Goal: Task Accomplishment & Management: Manage account settings

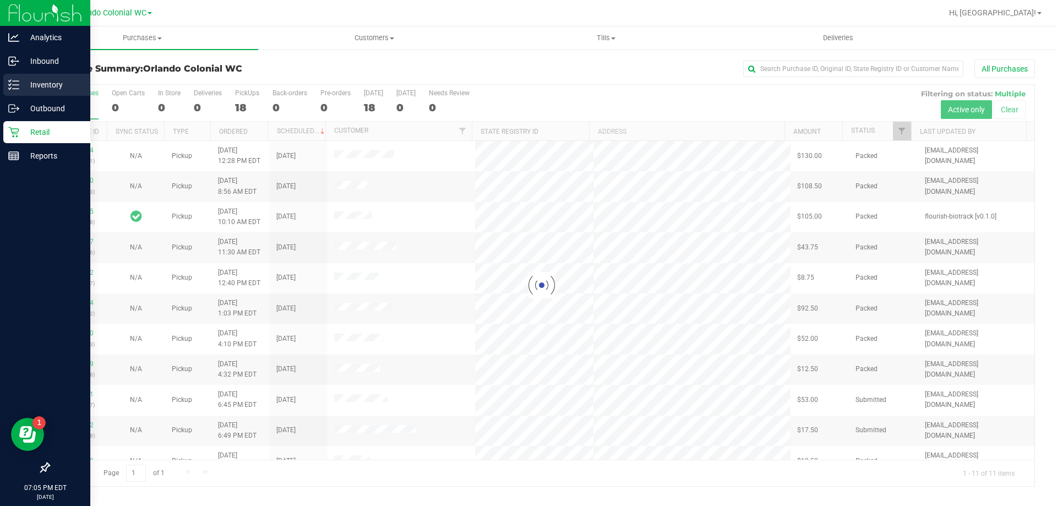
click at [10, 85] on icon at bounding box center [10, 85] width 2 height 2
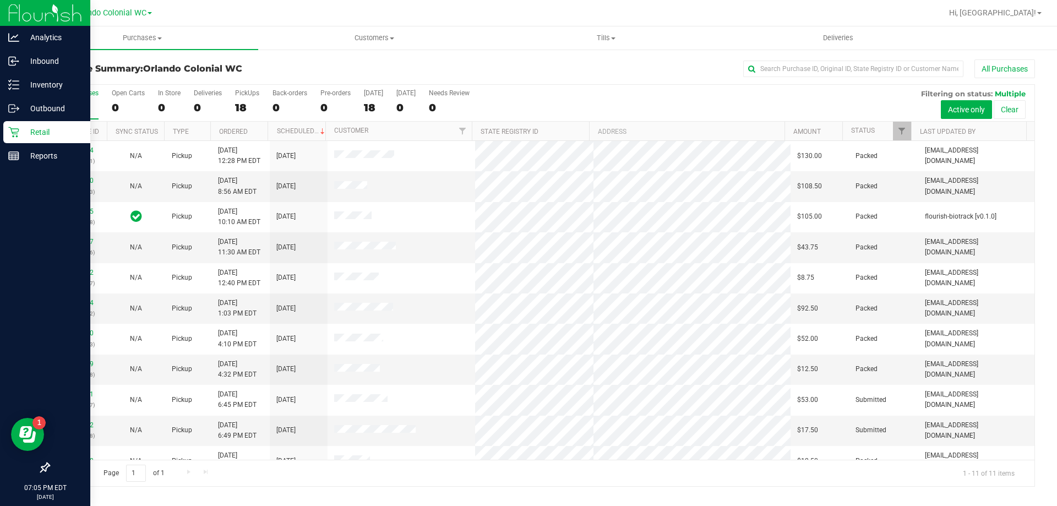
click at [29, 133] on p "Retail" at bounding box center [52, 132] width 66 height 13
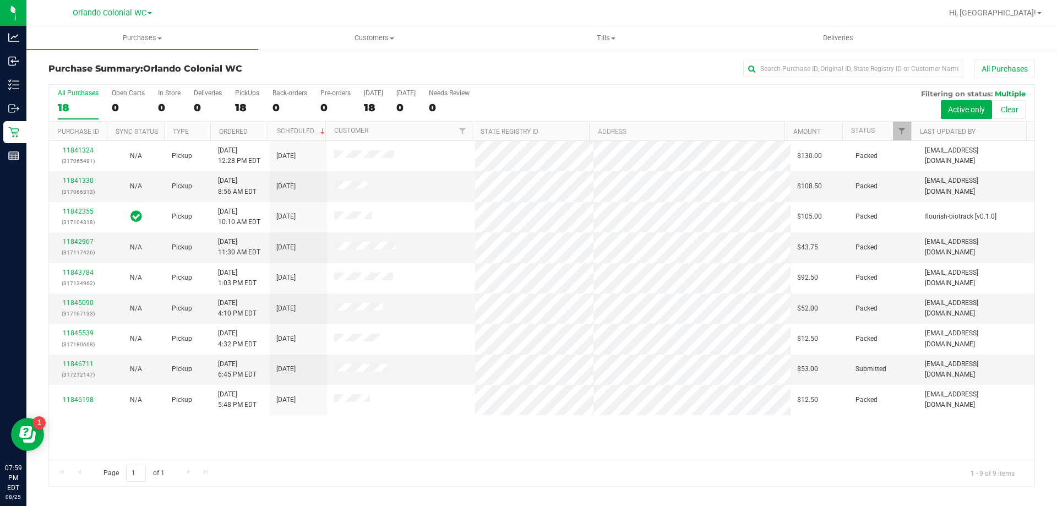
click at [597, 55] on div "Purchase Summary: Orlando Colonial WC All Purchases All Purchases 18 Open Carts…" at bounding box center [541, 272] width 1031 height 449
click at [601, 36] on span "Tills" at bounding box center [606, 38] width 231 height 10
click at [524, 63] on span "Manage tills" at bounding box center [527, 66] width 74 height 9
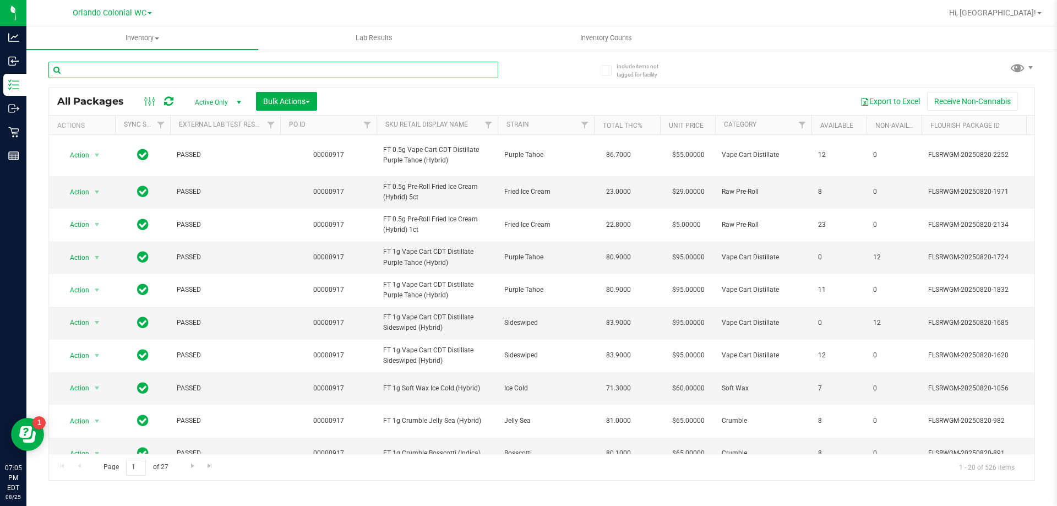
click at [371, 70] on input "text" at bounding box center [273, 70] width 450 height 17
type input "b"
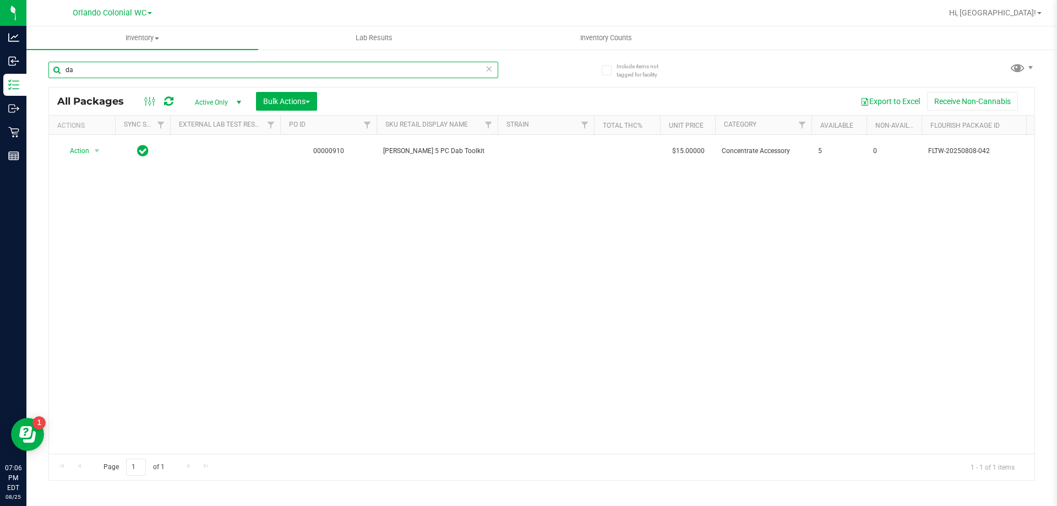
type input "d"
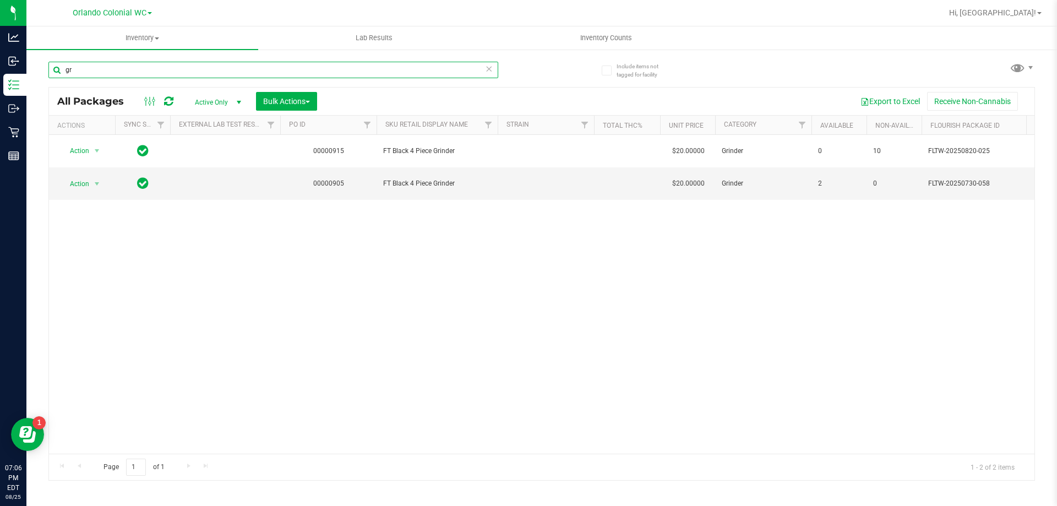
type input "g"
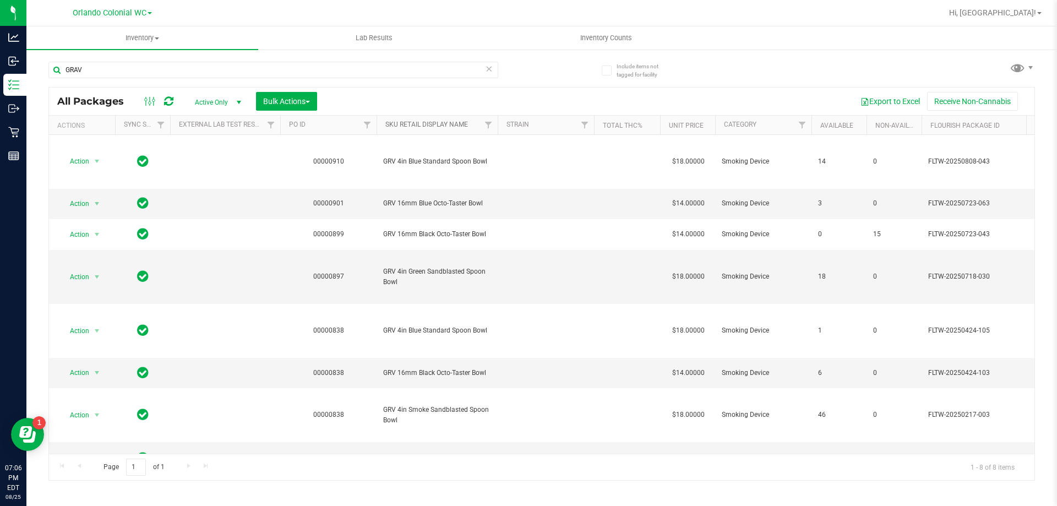
click at [432, 123] on link "SKU Retail Display Name" at bounding box center [426, 125] width 83 height 8
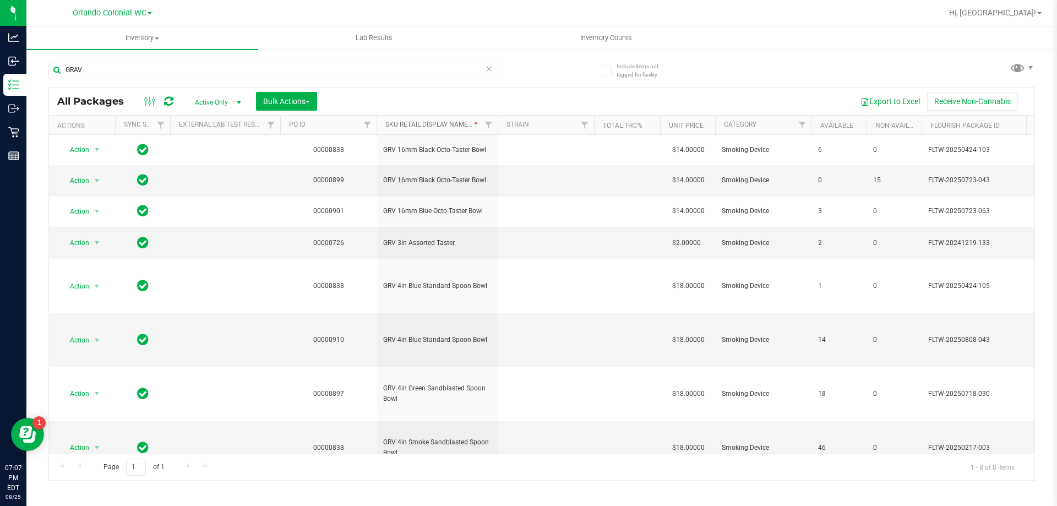
scroll to position [29, 0]
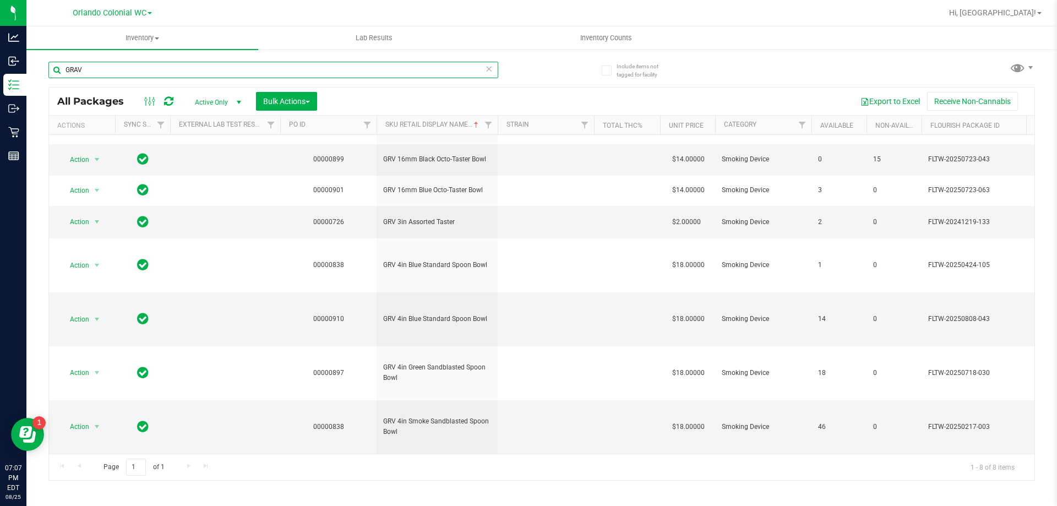
click at [178, 69] on input "GRAV" at bounding box center [273, 70] width 450 height 17
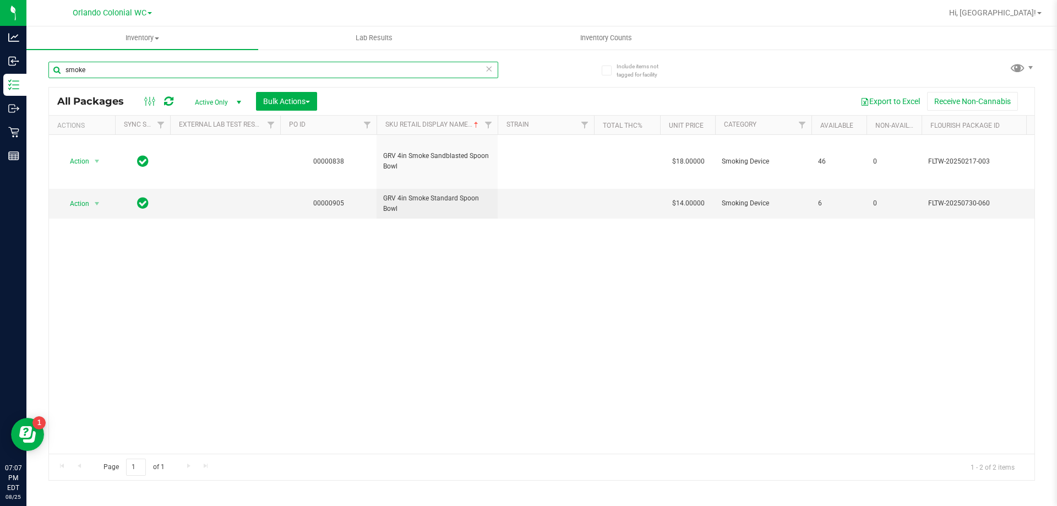
type input "smoke"
click at [100, 68] on input "smoke" at bounding box center [273, 70] width 450 height 17
click at [107, 71] on input "smoke" at bounding box center [273, 70] width 450 height 17
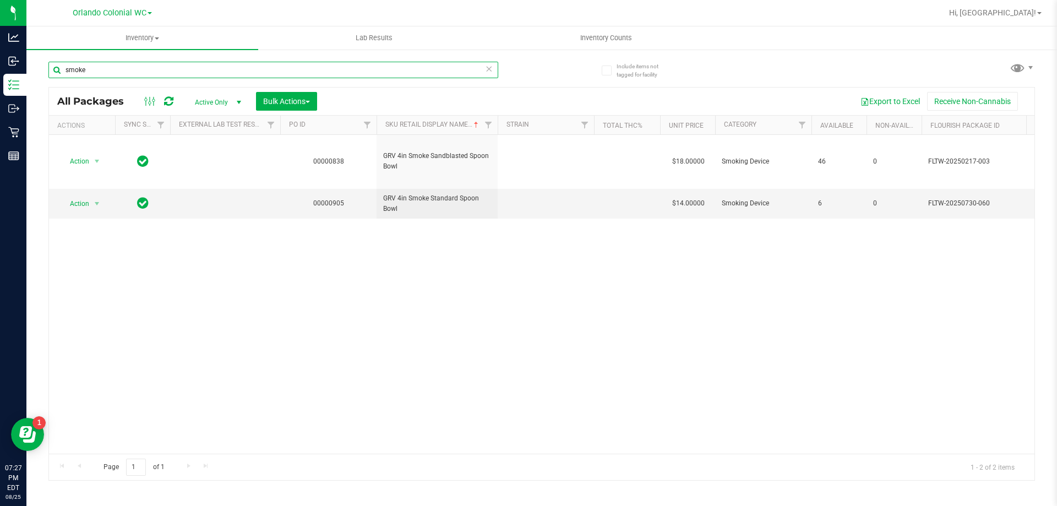
click at [107, 71] on input "smoke" at bounding box center [273, 70] width 450 height 17
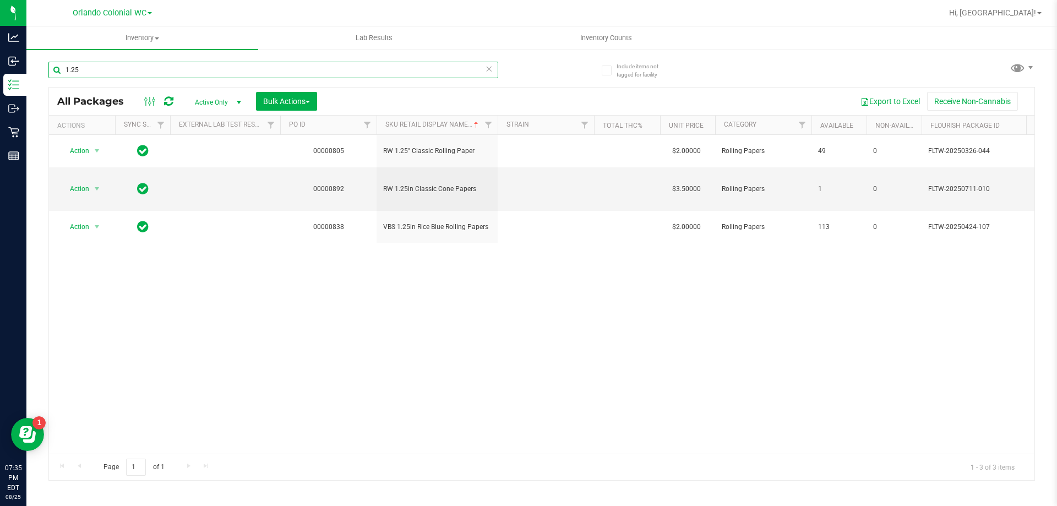
click at [183, 74] on input "1.25" at bounding box center [273, 70] width 450 height 17
click at [182, 74] on input "1.25" at bounding box center [273, 70] width 450 height 17
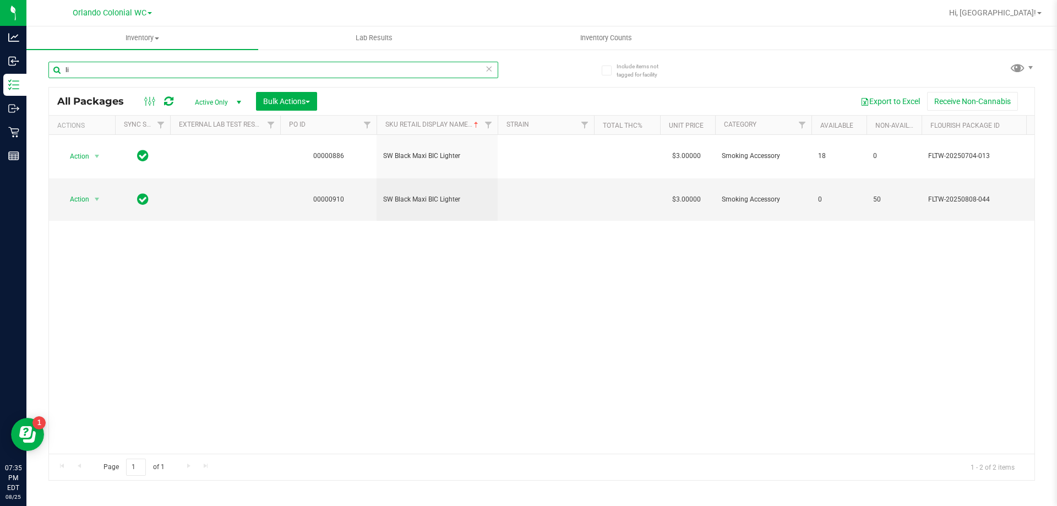
type input "l"
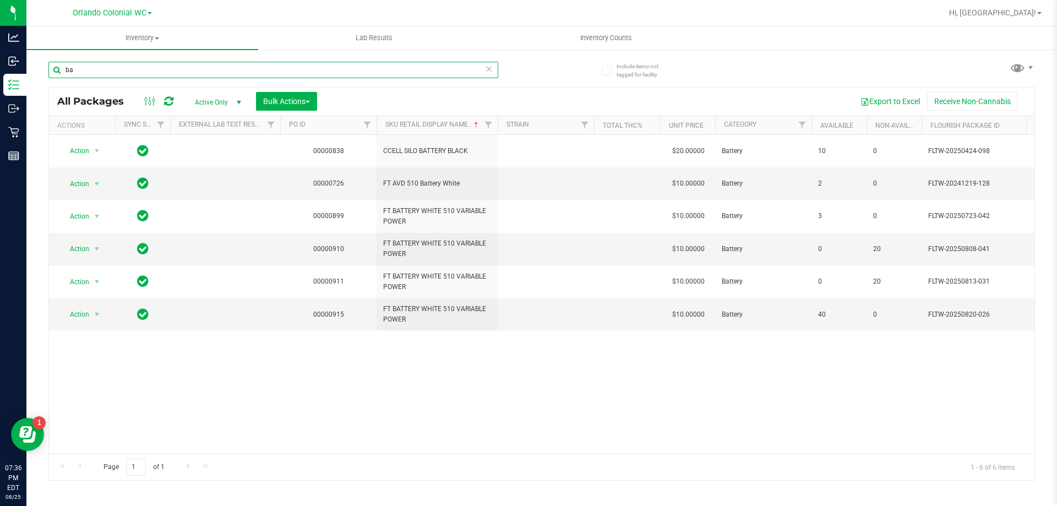
type input "b"
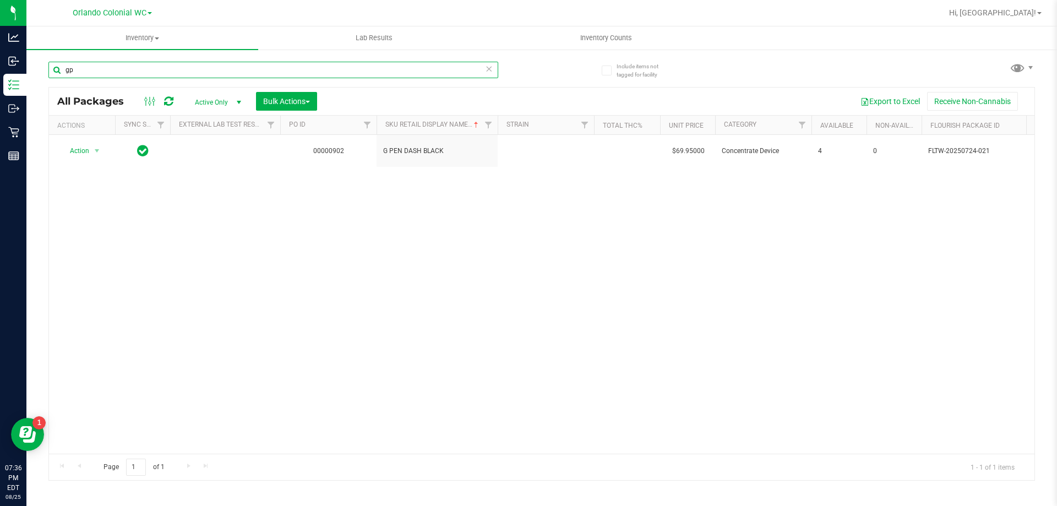
type input "g"
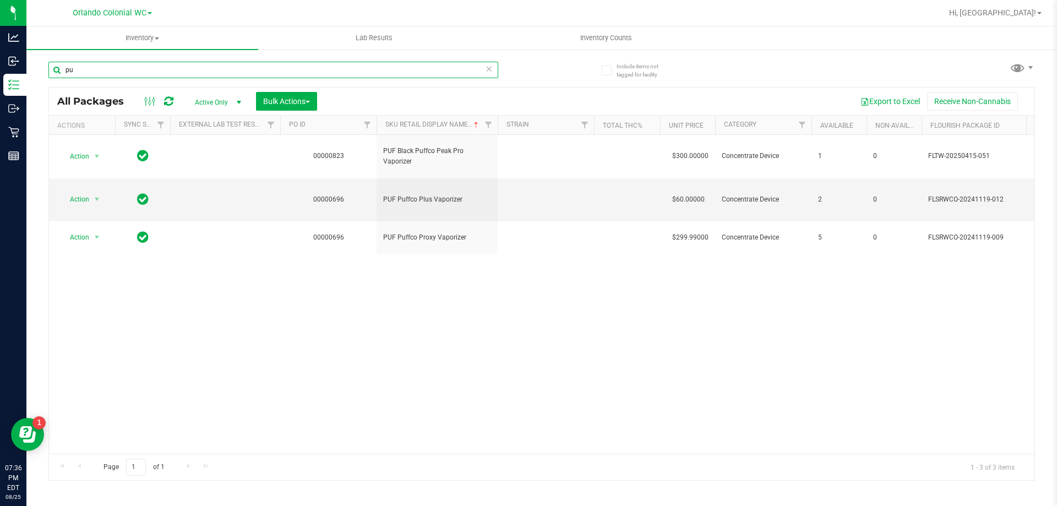
type input "p"
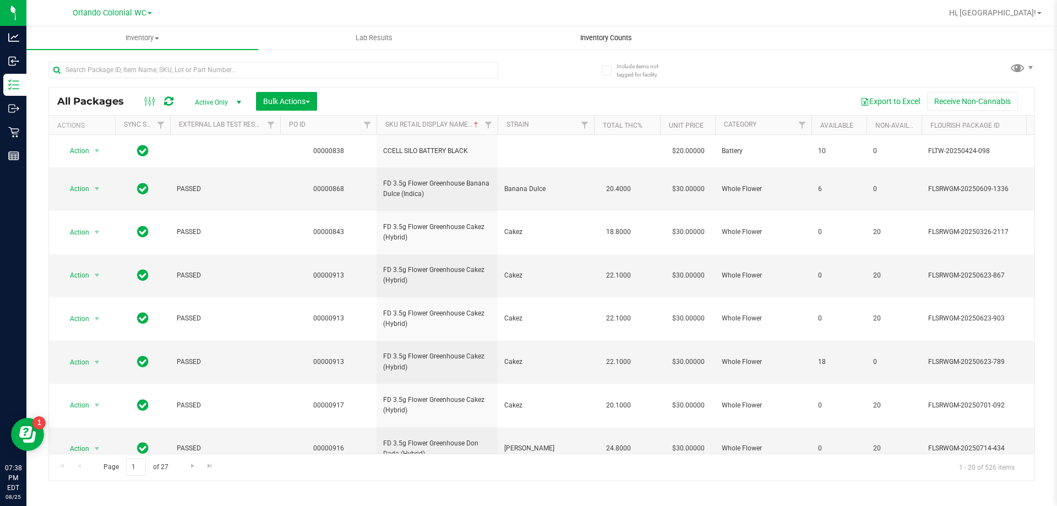
click at [609, 41] on span "Inventory Counts" at bounding box center [605, 38] width 81 height 10
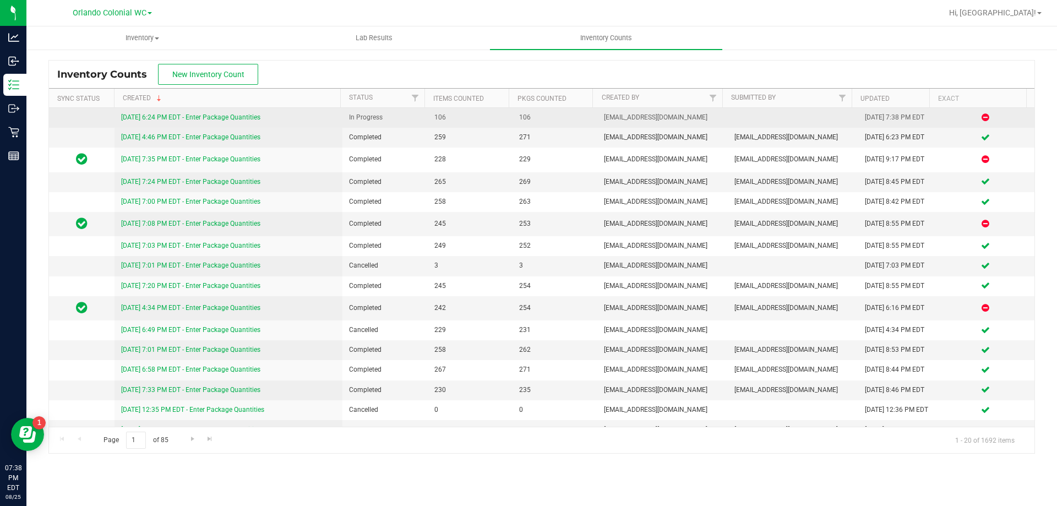
click at [231, 113] on link "8/25/25 6:24 PM EDT - Enter Package Quantities" at bounding box center [190, 117] width 139 height 8
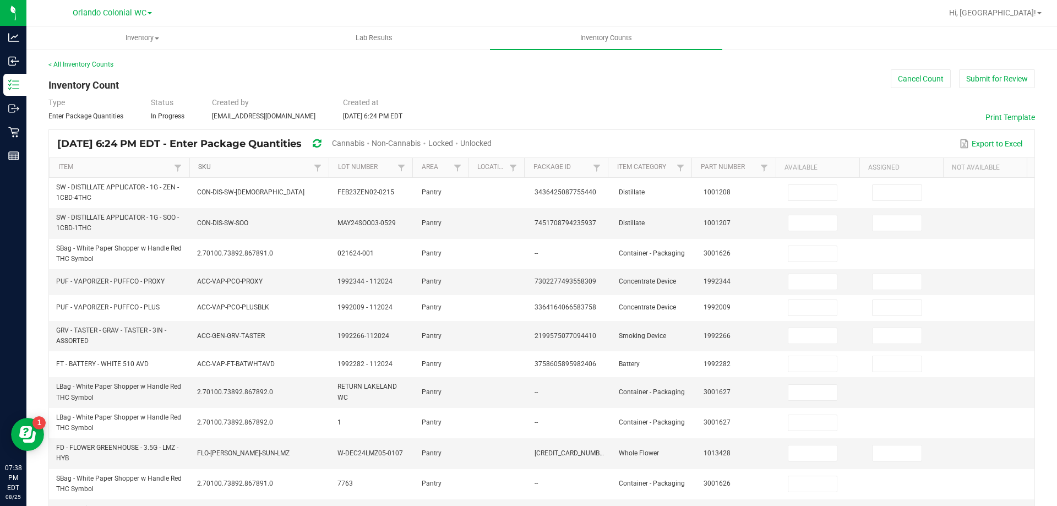
click at [203, 171] on link "SKU" at bounding box center [254, 167] width 113 height 9
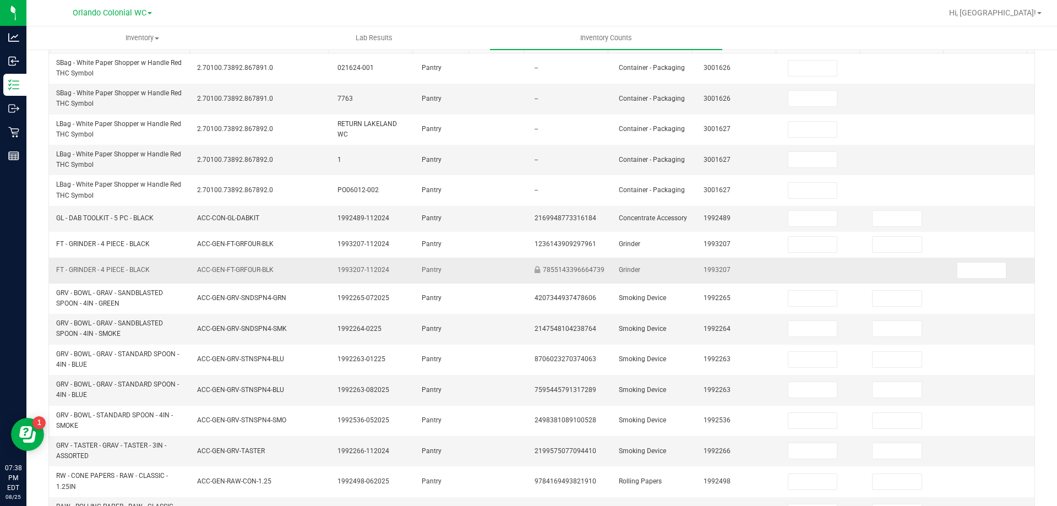
scroll to position [165, 0]
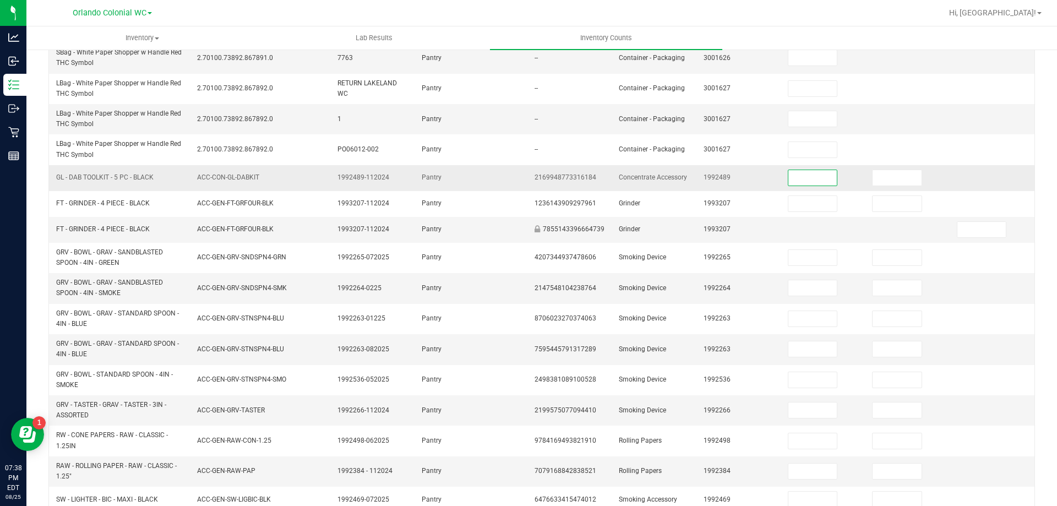
click at [807, 185] on input at bounding box center [812, 177] width 49 height 15
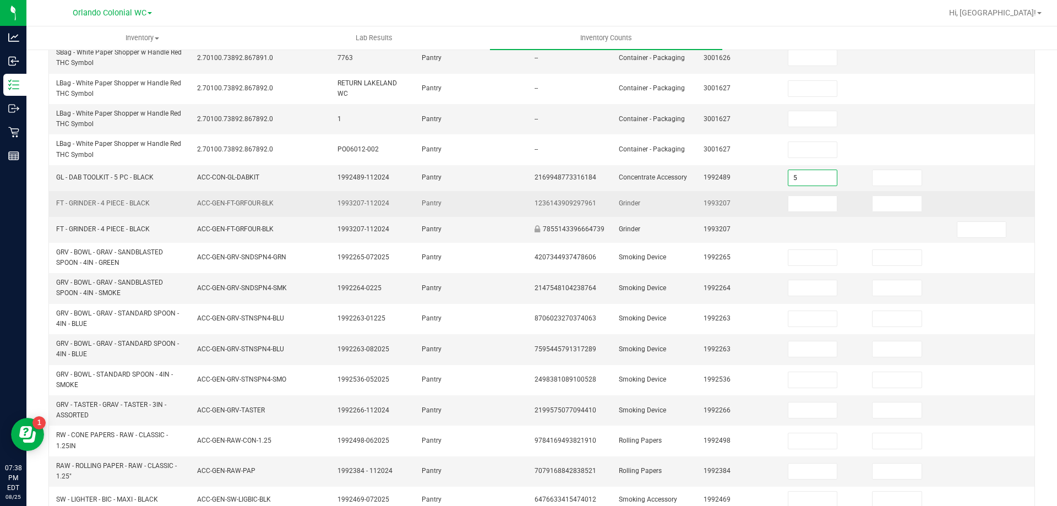
type input "5"
type input "0"
type input "12"
type input "0"
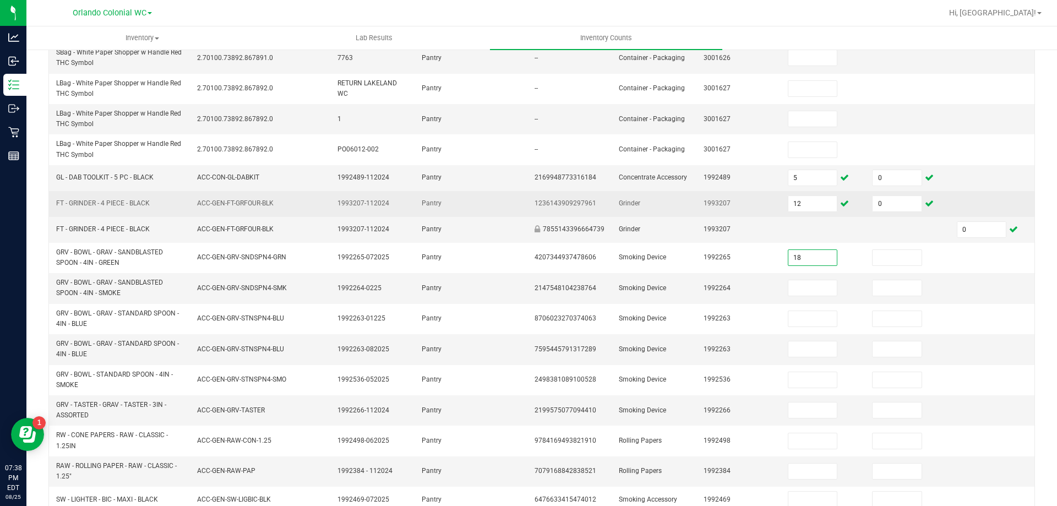
type input "18"
type input "0"
type input "52"
type input "0"
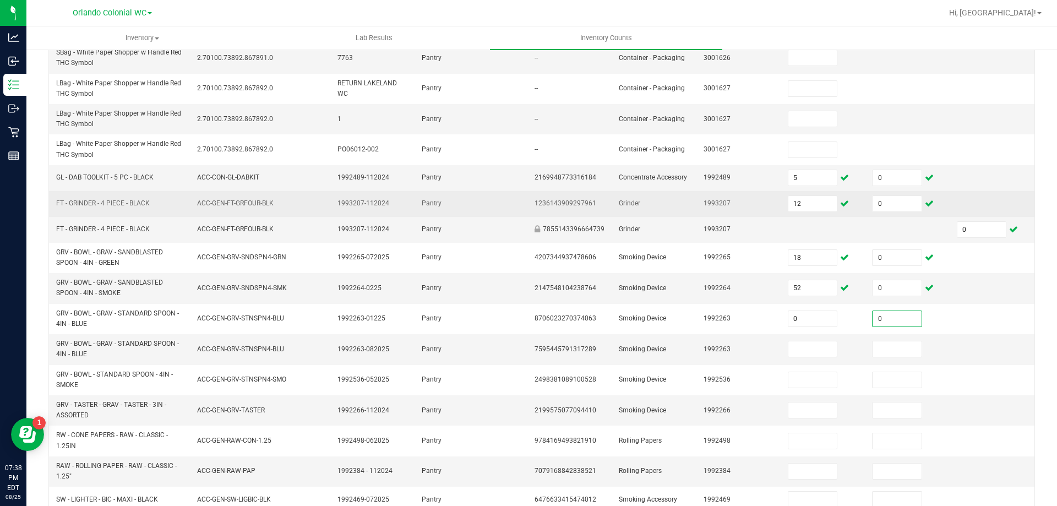
type input "0"
type input "15"
type input "0"
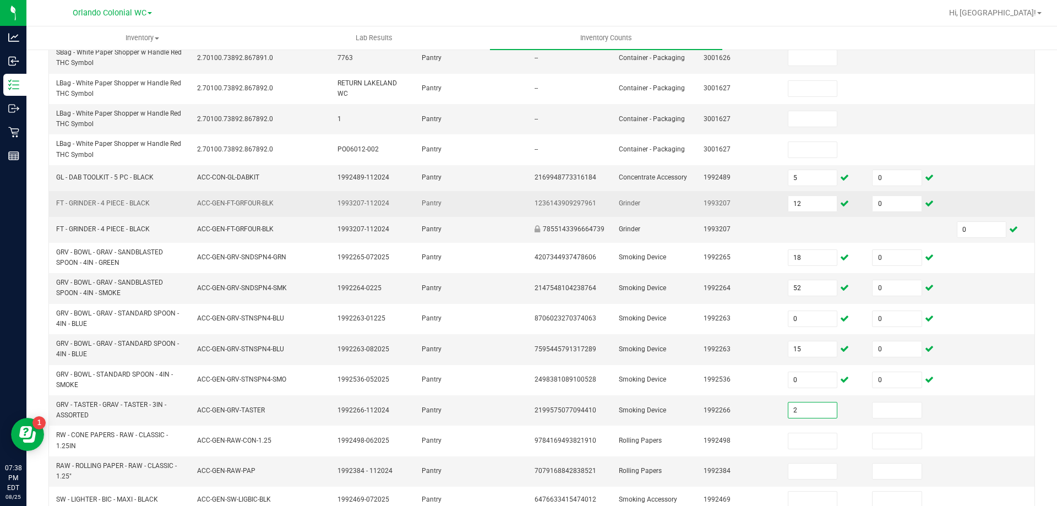
type input "2"
type input "0"
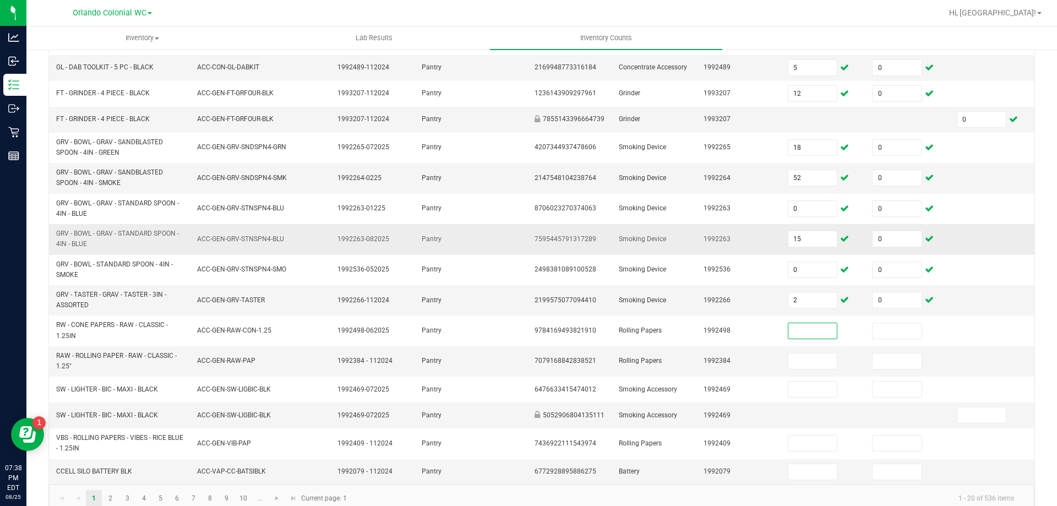
scroll to position [293, 0]
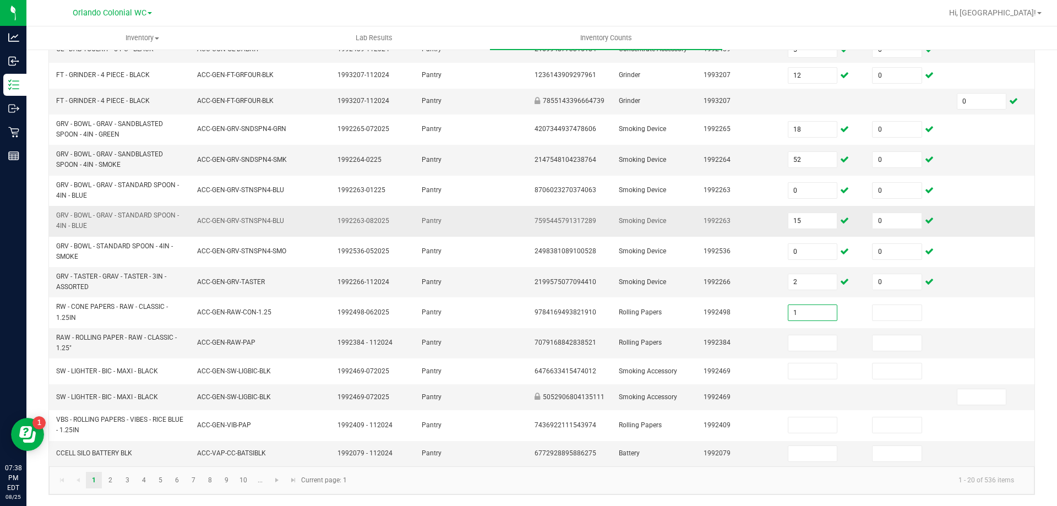
type input "1"
type input "0"
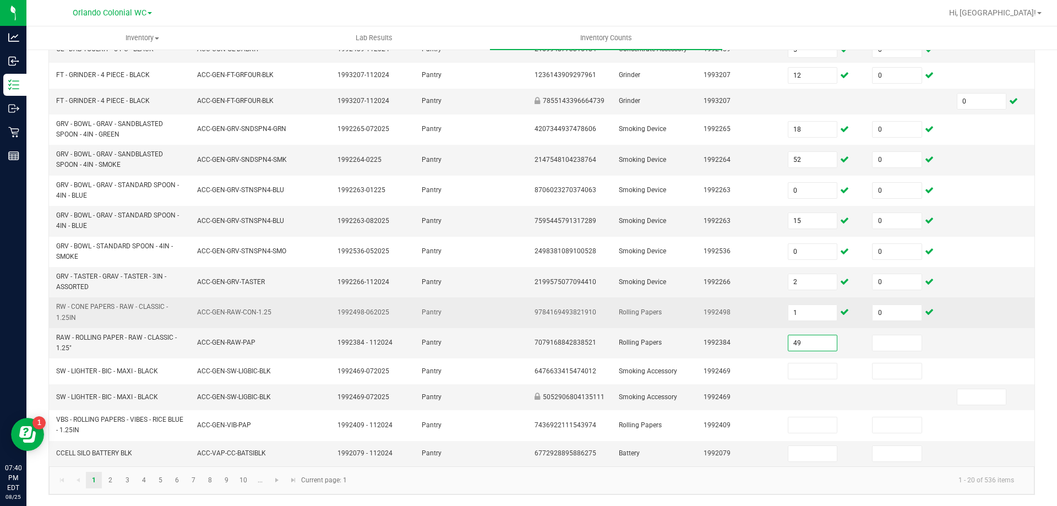
type input "49"
type input "0"
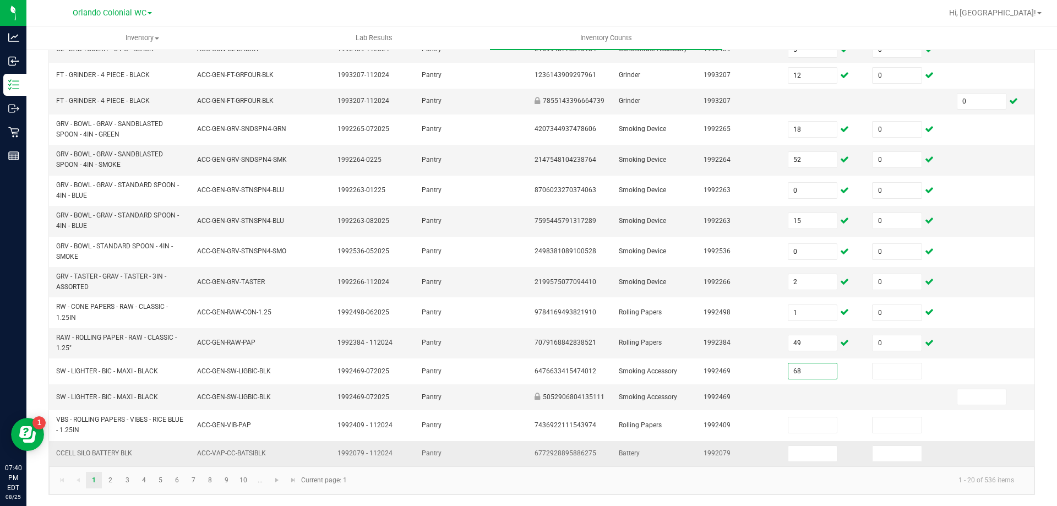
type input "68"
type input "0"
type input "113"
type input "0"
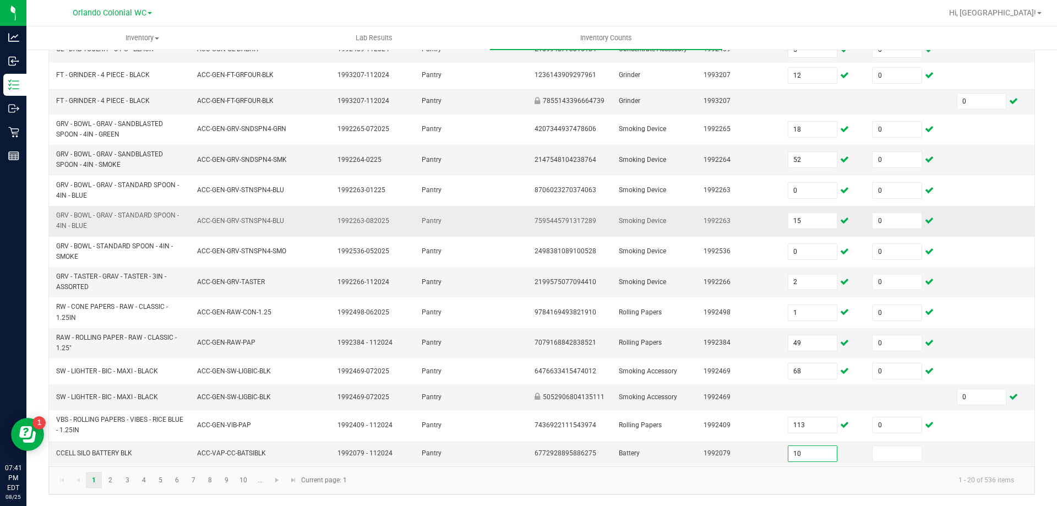
type input "10"
type input "0"
click at [105, 477] on link "2" at bounding box center [110, 480] width 16 height 17
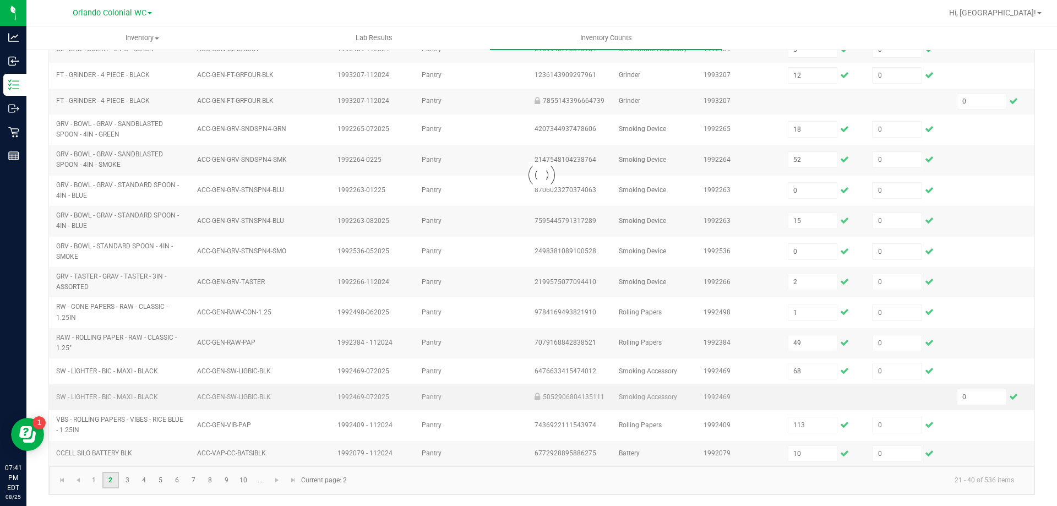
type input "2"
type input "3"
type input "2"
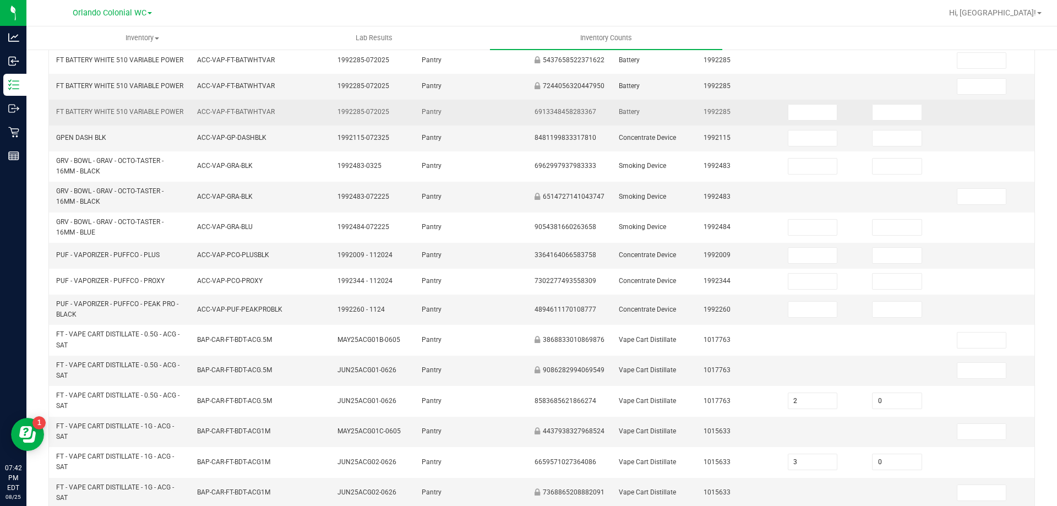
scroll to position [73, 0]
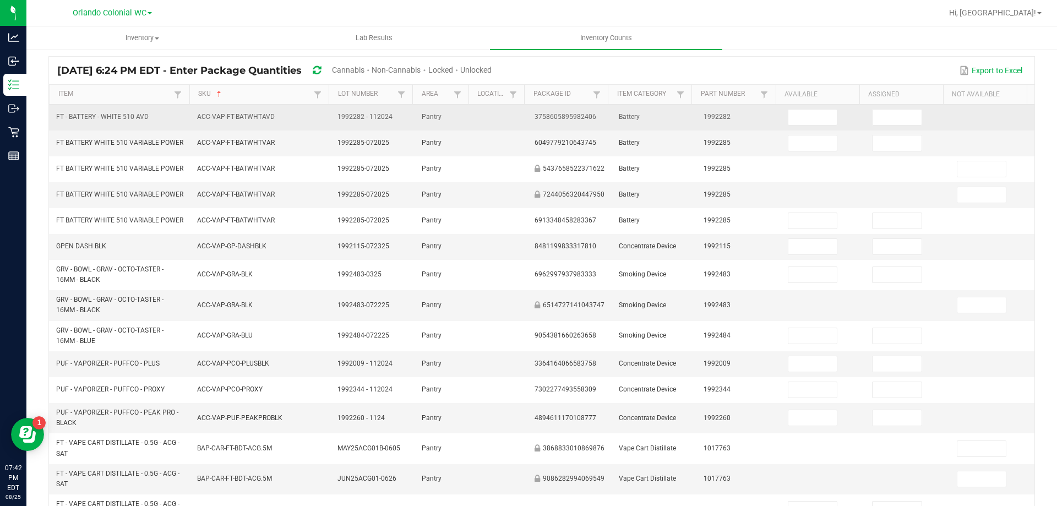
click at [781, 113] on td at bounding box center [823, 118] width 84 height 26
click at [794, 120] on input at bounding box center [812, 117] width 49 height 15
type input "2"
type input "0"
type input "83"
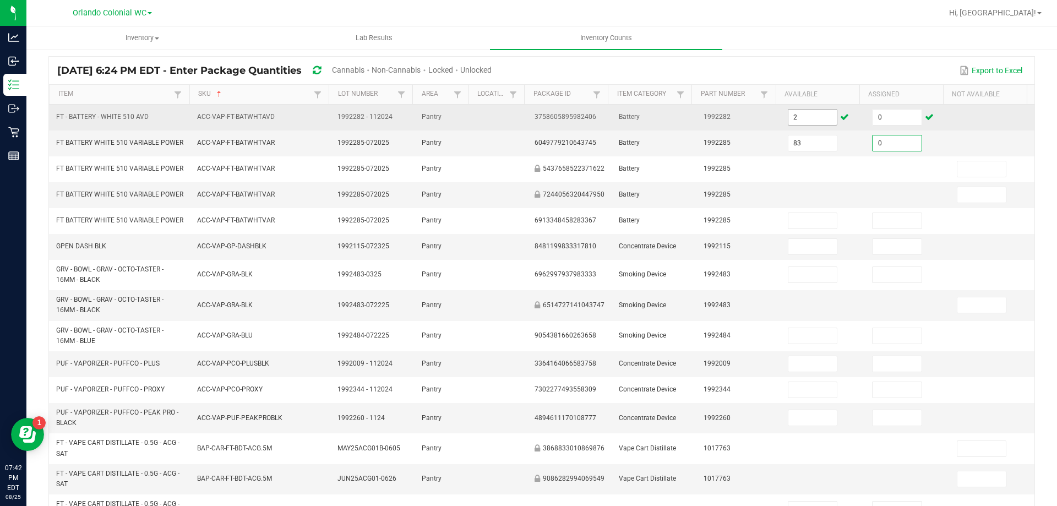
type input "0"
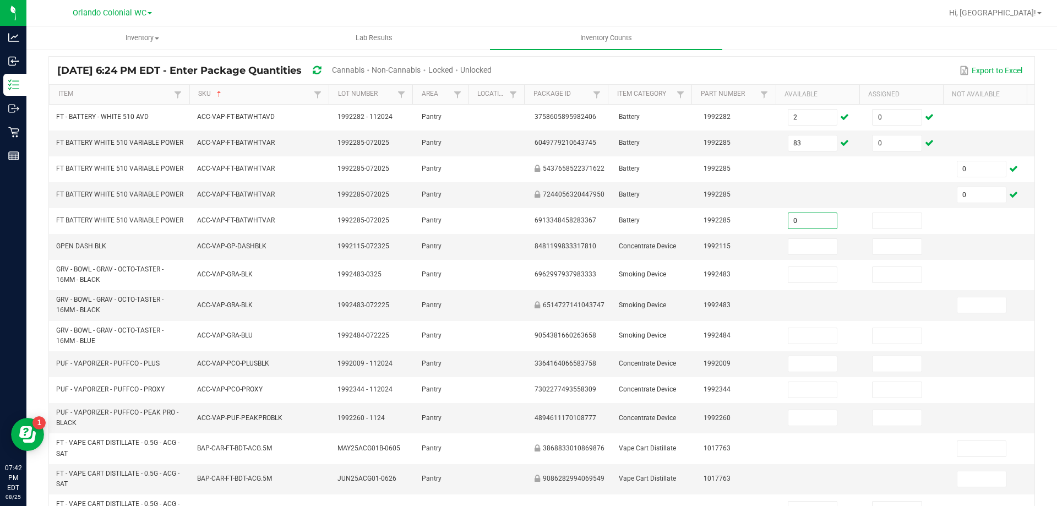
type input "0"
type input "4"
click at [879, 254] on input at bounding box center [897, 246] width 49 height 15
type input "0"
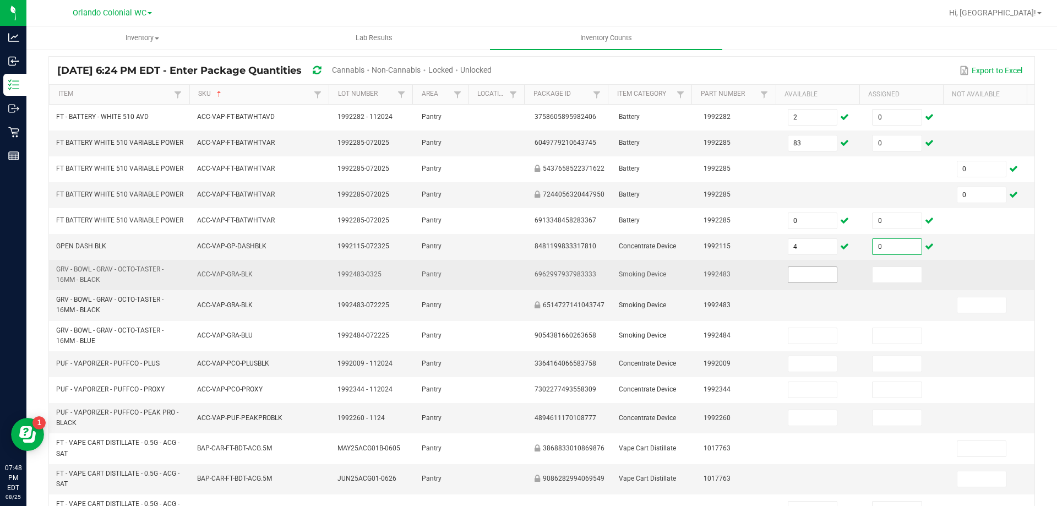
click at [806, 282] on input at bounding box center [812, 274] width 49 height 15
type input "21"
type input "0"
type input "3"
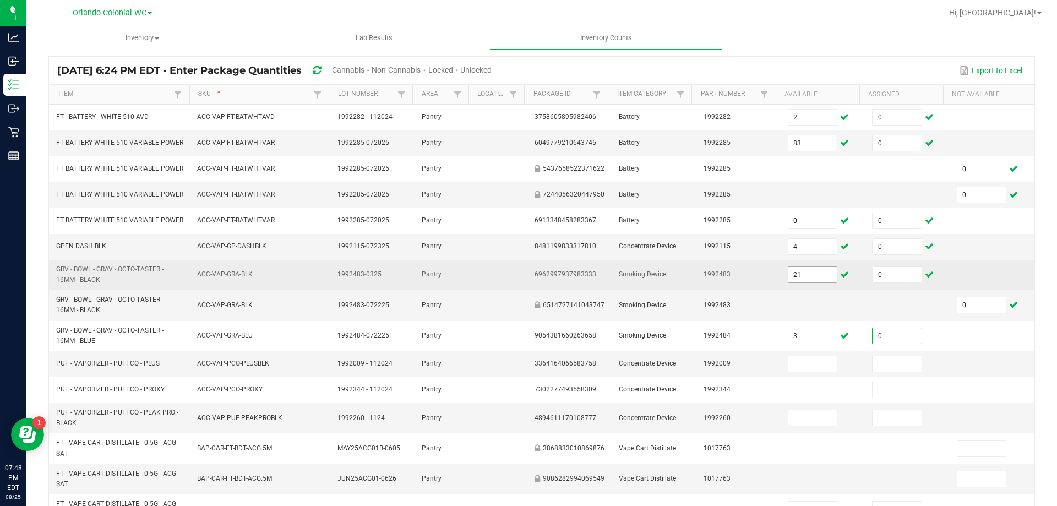
type input "0"
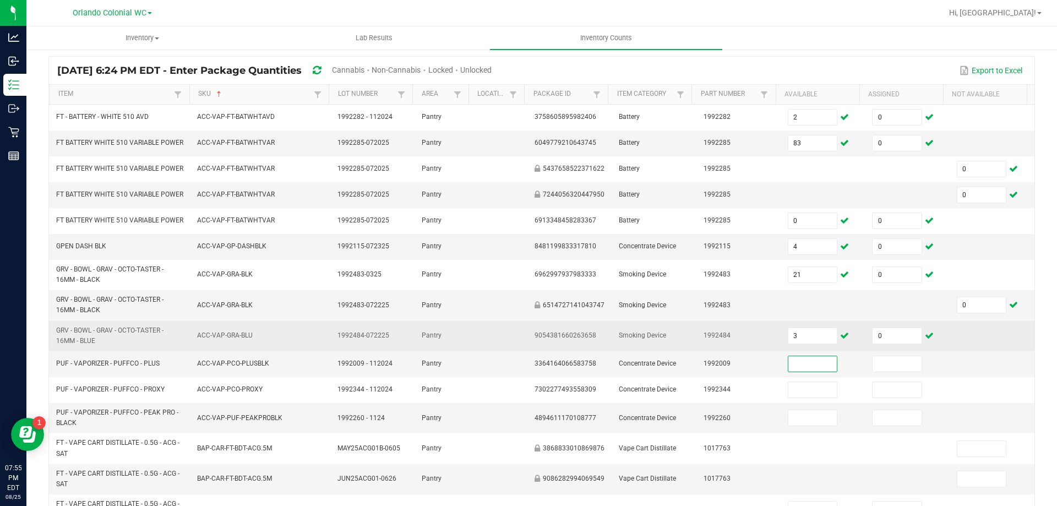
scroll to position [128, 0]
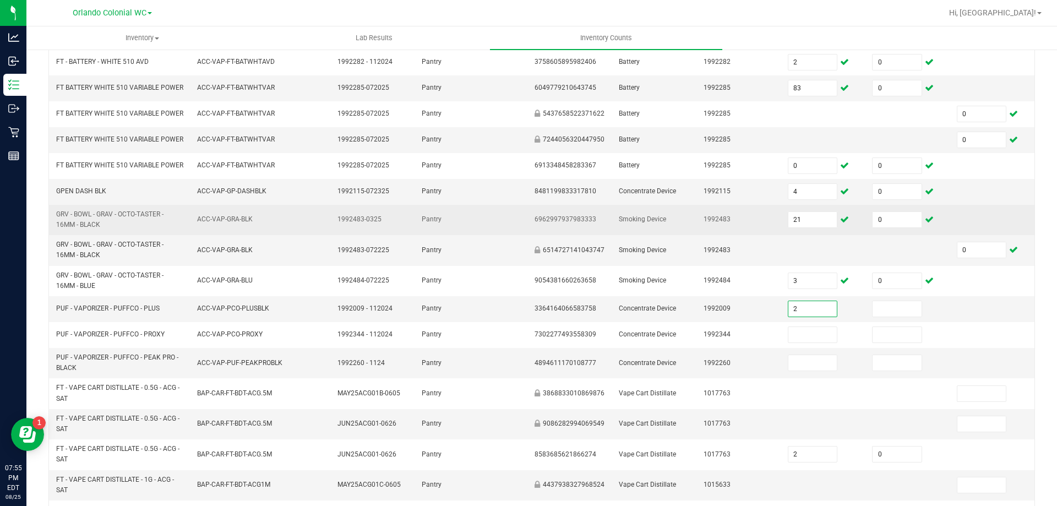
type input "2"
type input "0"
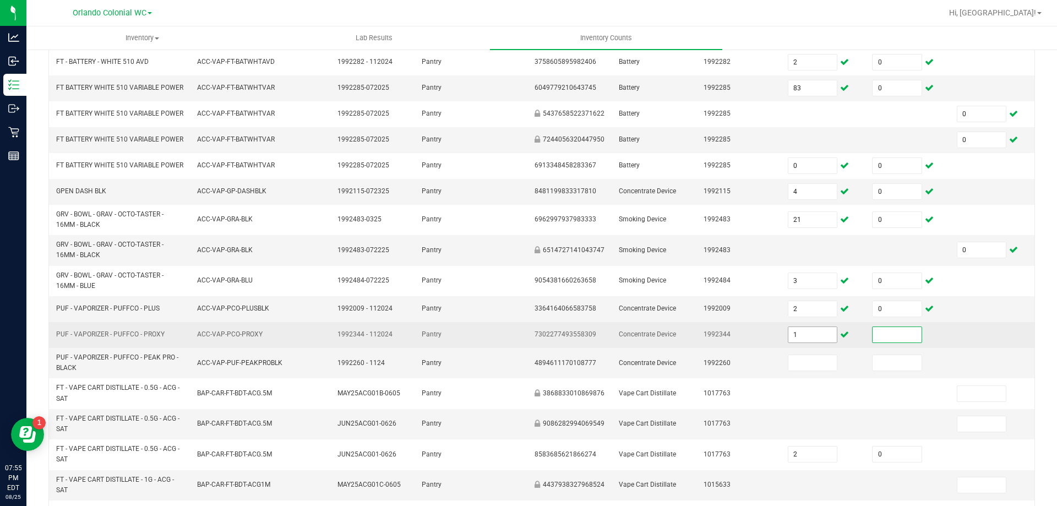
click at [808, 342] on input "1" at bounding box center [812, 334] width 49 height 15
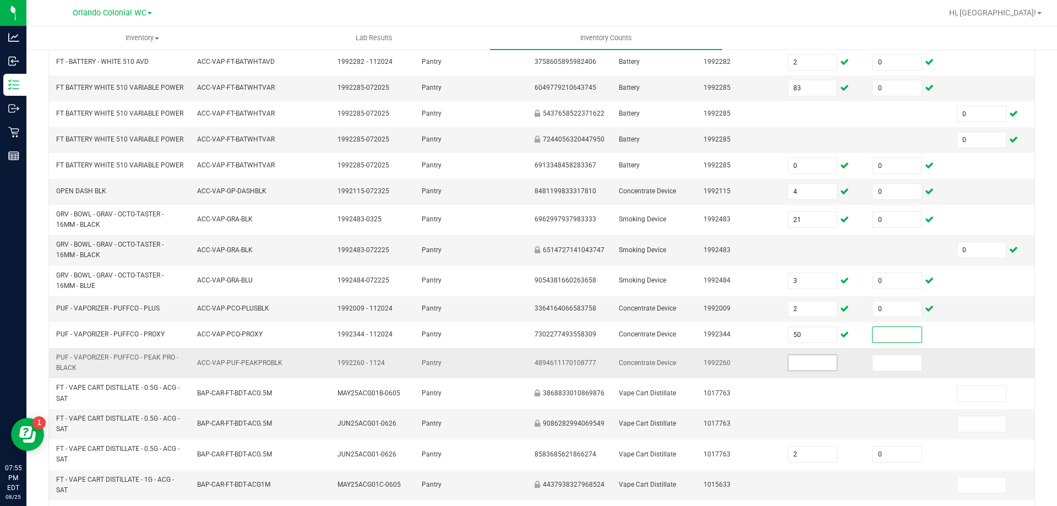
click at [798, 371] on input at bounding box center [812, 362] width 49 height 15
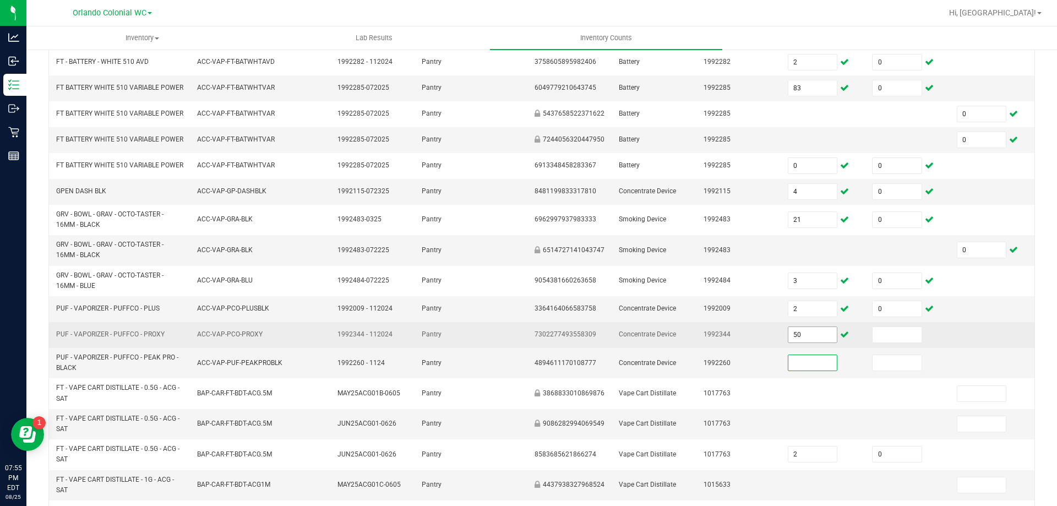
click at [804, 342] on input "50" at bounding box center [812, 334] width 49 height 15
type input "5"
type input "0"
type input "1"
type input "0"
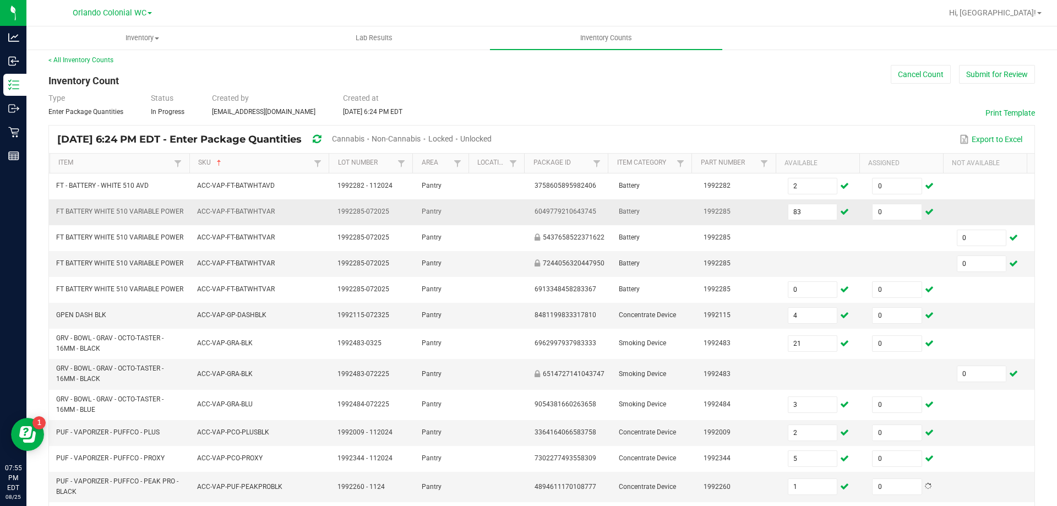
scroll to position [0, 0]
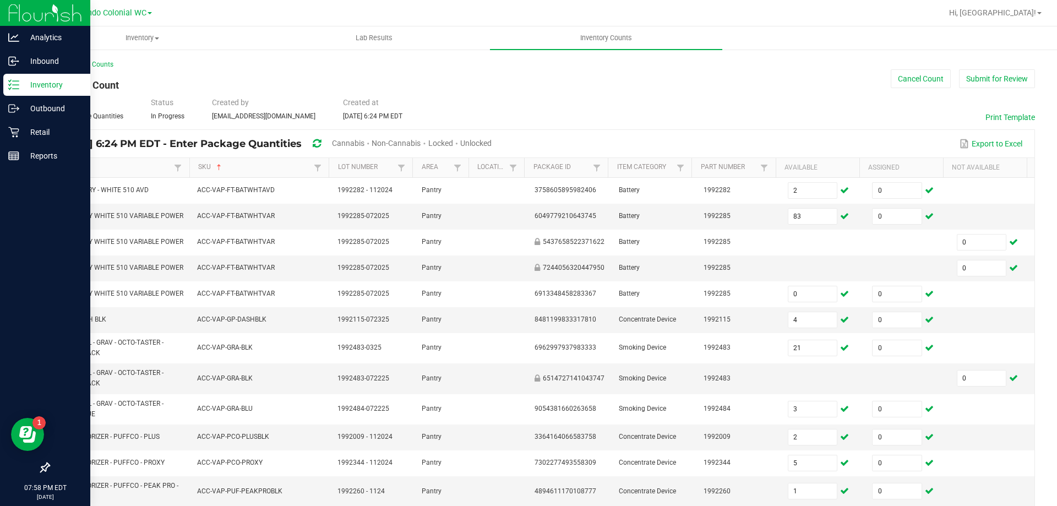
click at [10, 84] on icon at bounding box center [10, 85] width 2 height 2
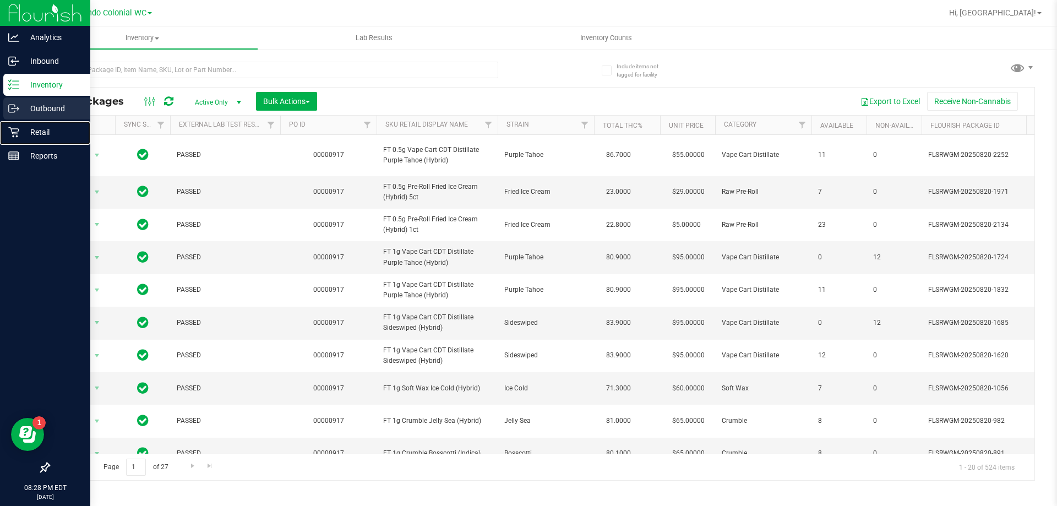
drag, startPoint x: 17, startPoint y: 137, endPoint x: 42, endPoint y: 120, distance: 30.1
click at [18, 137] on icon at bounding box center [13, 132] width 10 height 10
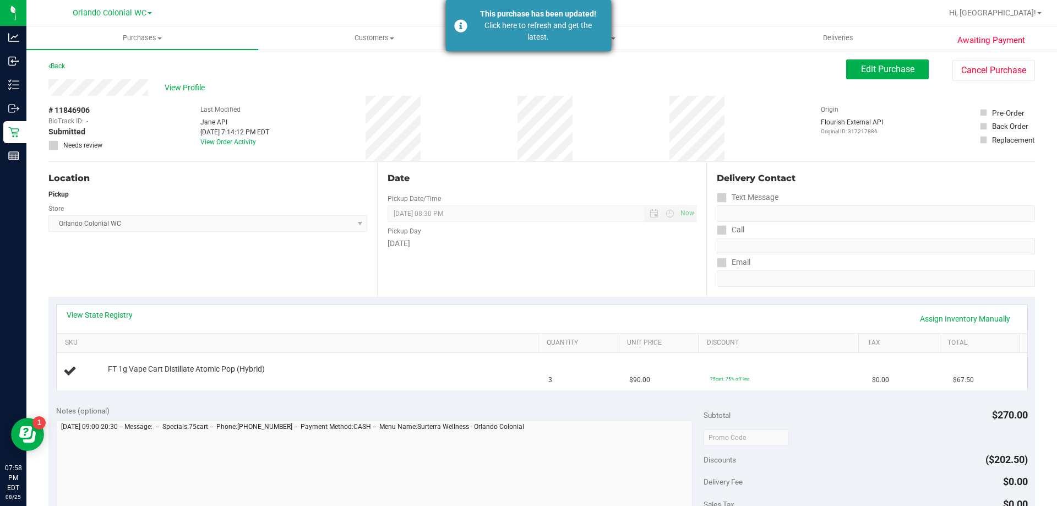
click at [487, 19] on div "This purchase has been updated!" at bounding box center [537, 14] width 129 height 12
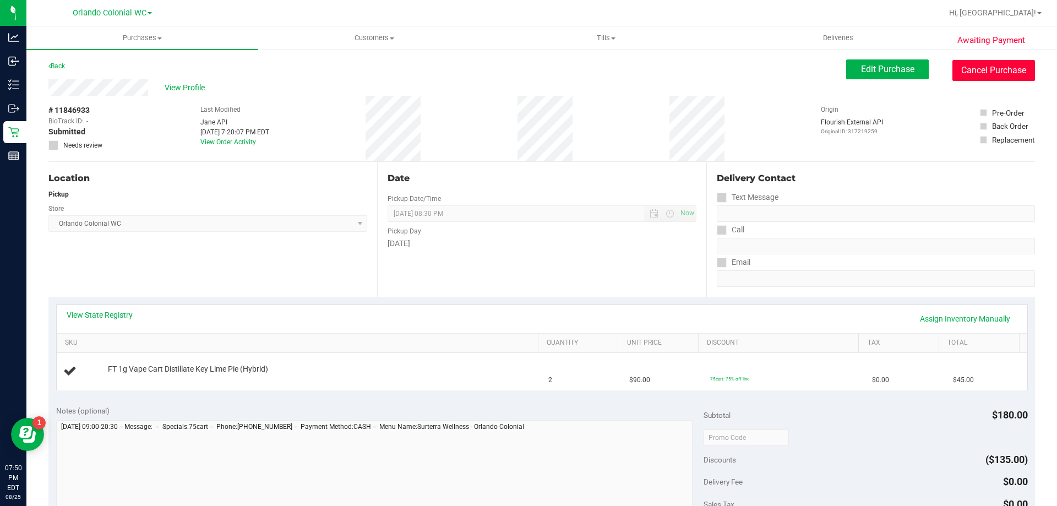
click at [991, 70] on button "Cancel Purchase" at bounding box center [993, 70] width 83 height 21
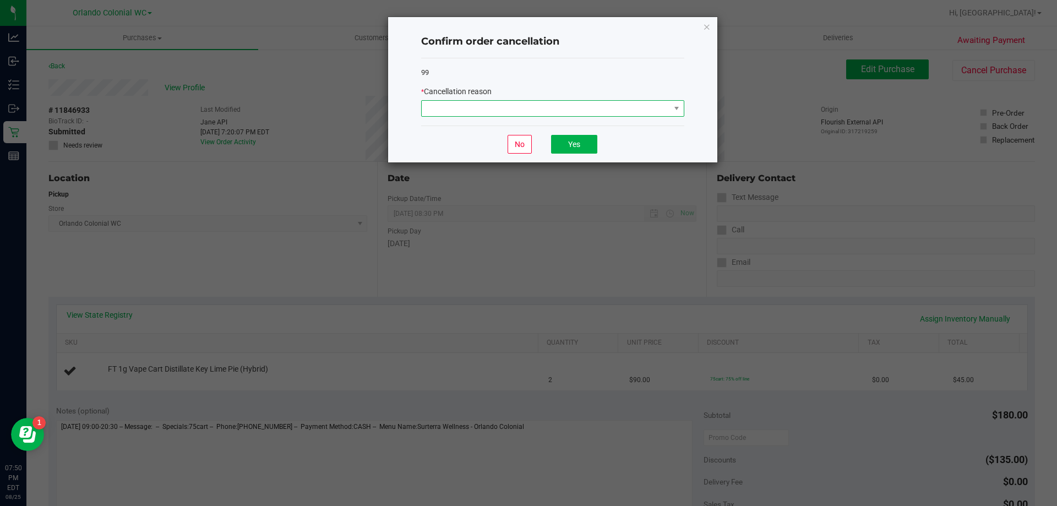
click at [530, 113] on span at bounding box center [546, 108] width 248 height 15
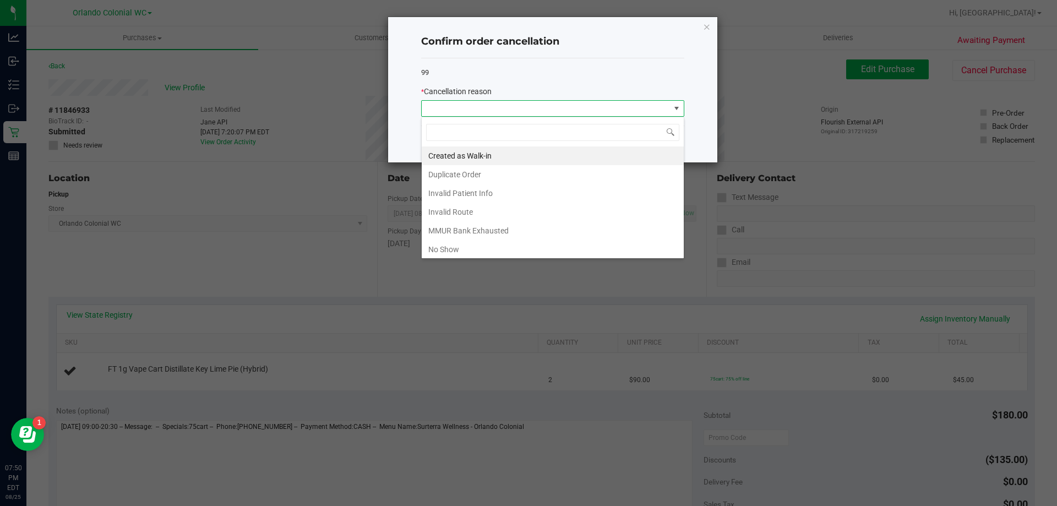
scroll to position [17, 263]
click at [483, 171] on li "Duplicate Order" at bounding box center [553, 174] width 262 height 19
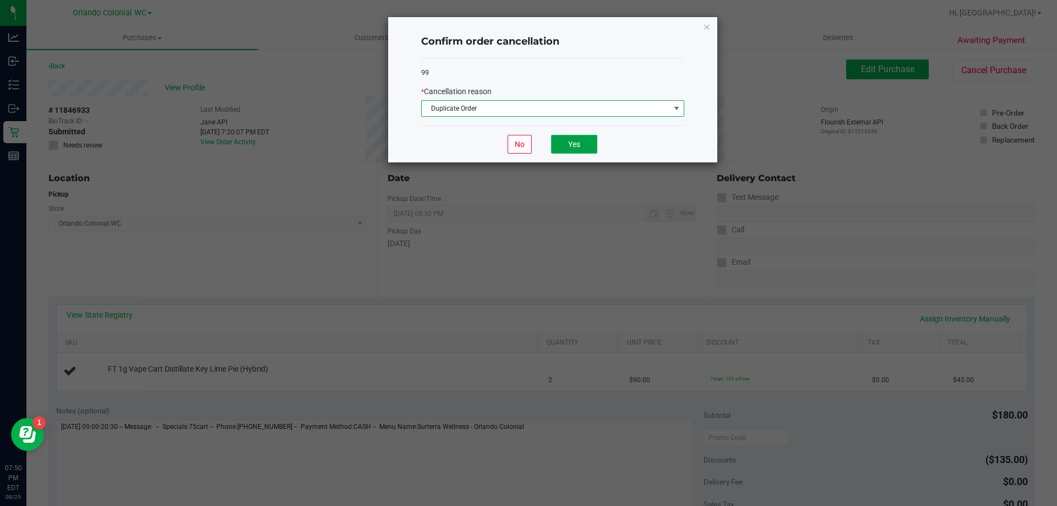
click at [576, 148] on button "Yes" at bounding box center [574, 144] width 46 height 19
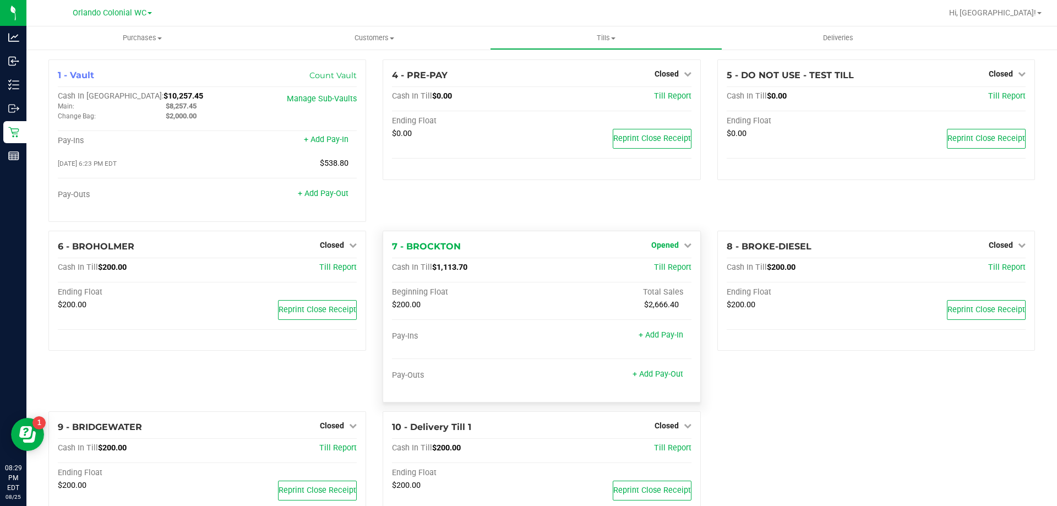
click at [661, 243] on span "Opened" at bounding box center [665, 245] width 28 height 9
click at [663, 266] on link "Close Till" at bounding box center [666, 267] width 30 height 9
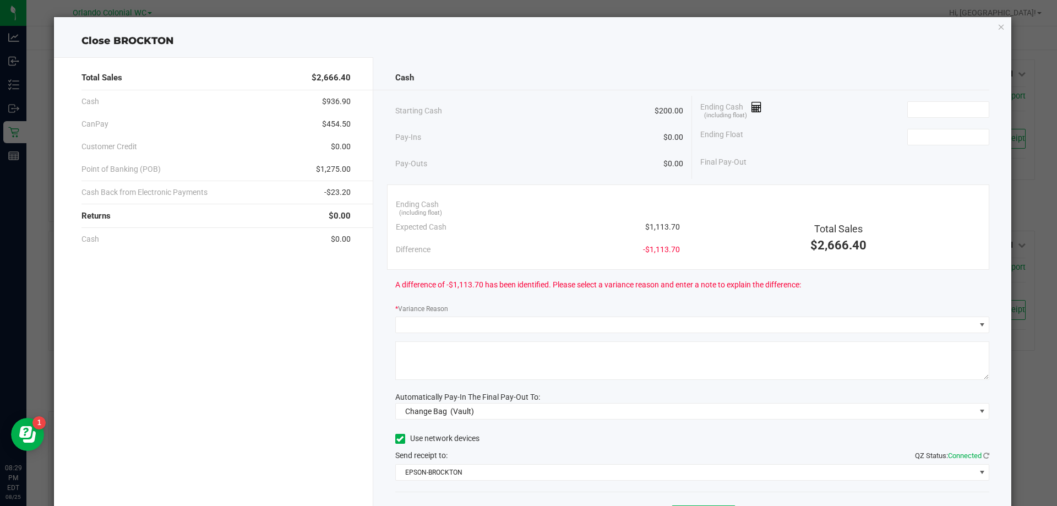
click at [661, 230] on span "$1,113.70" at bounding box center [662, 227] width 35 height 12
copy span "$1,113.70"
click at [959, 116] on input at bounding box center [948, 109] width 81 height 15
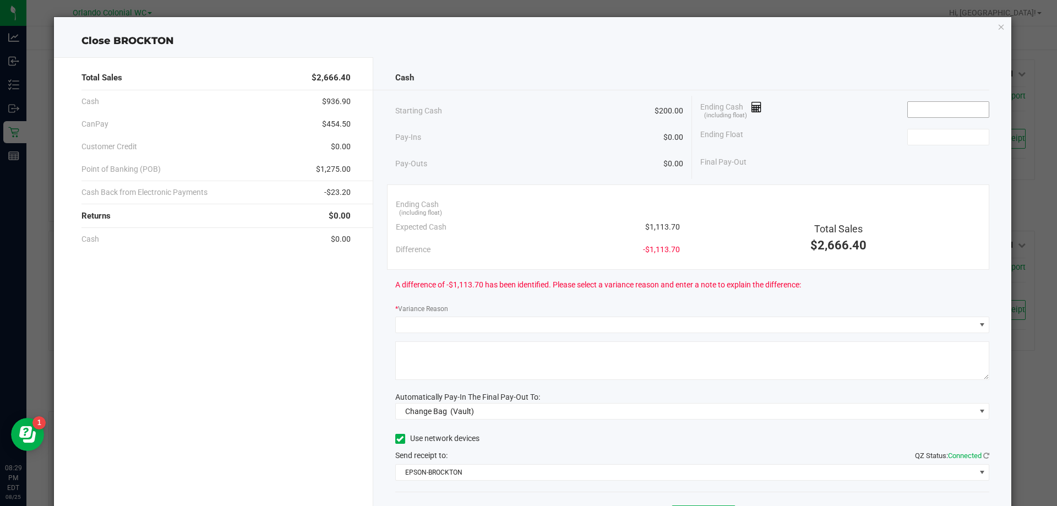
paste input "1113.7"
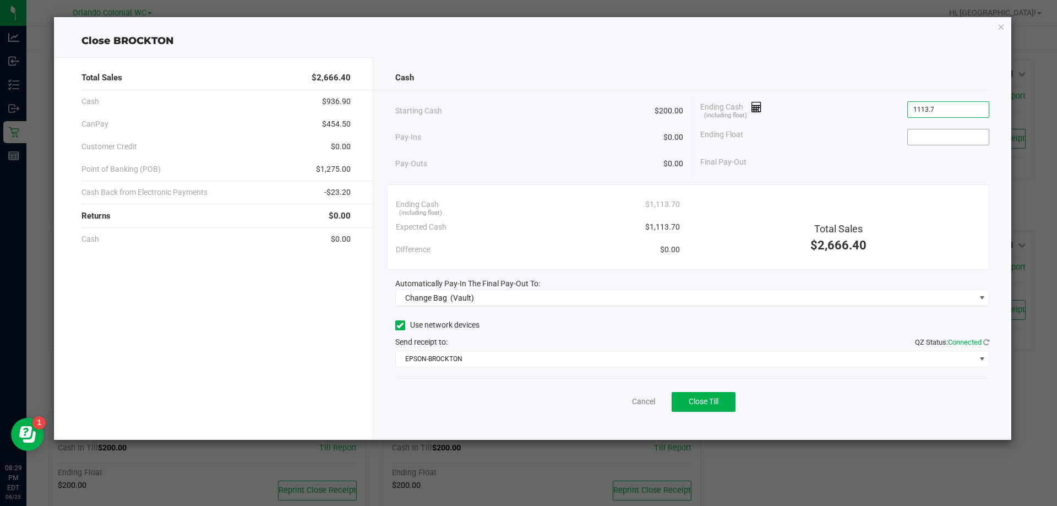
type input "$1,113.70"
click at [965, 131] on input at bounding box center [948, 136] width 81 height 15
type input "$200.00"
click at [886, 49] on div "Total Sales $2,666.40 Cash $936.90 CanPay $454.50 Customer Credit $0.00 Point o…" at bounding box center [533, 243] width 958 height 391
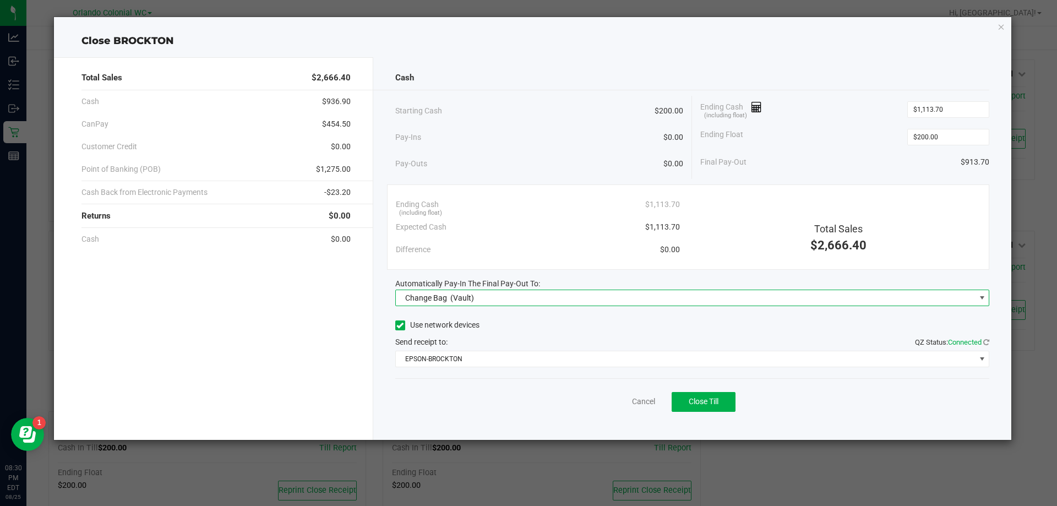
click at [595, 296] on span "Change Bag (Vault)" at bounding box center [686, 297] width 580 height 15
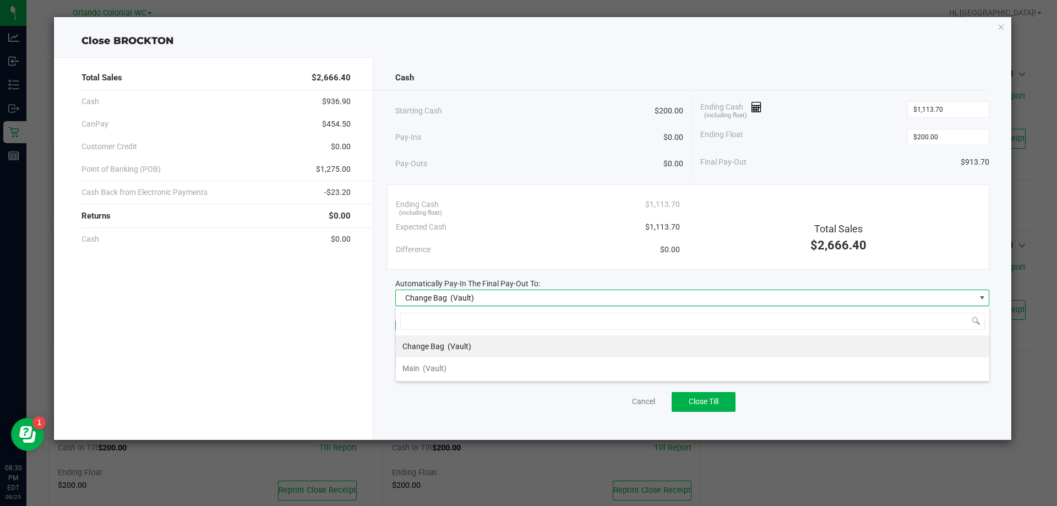
scroll to position [17, 594]
click at [443, 368] on span "(Vault)" at bounding box center [435, 368] width 24 height 9
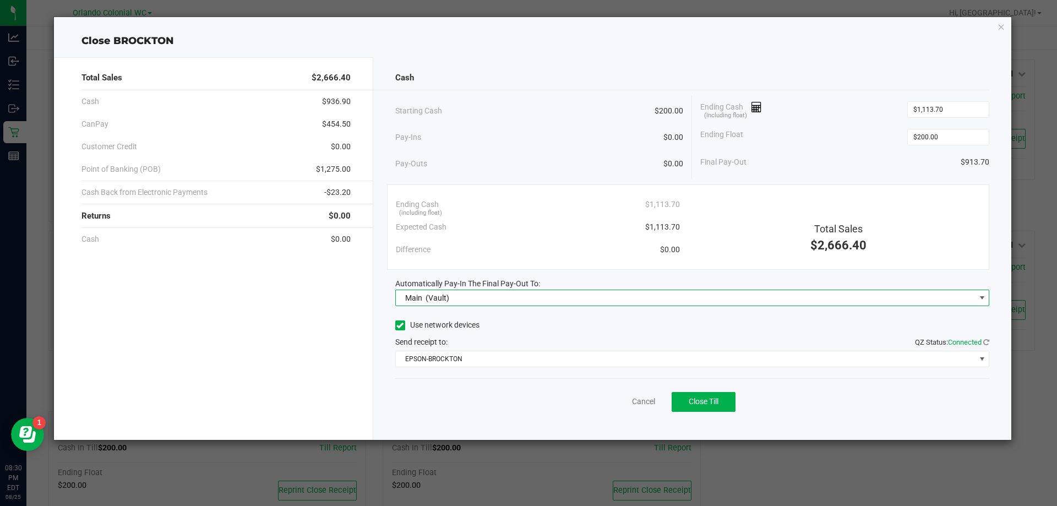
click at [326, 304] on div "Total Sales $2,666.40 Cash $936.90 CanPay $454.50 Customer Credit $0.00 Point o…" at bounding box center [213, 248] width 319 height 383
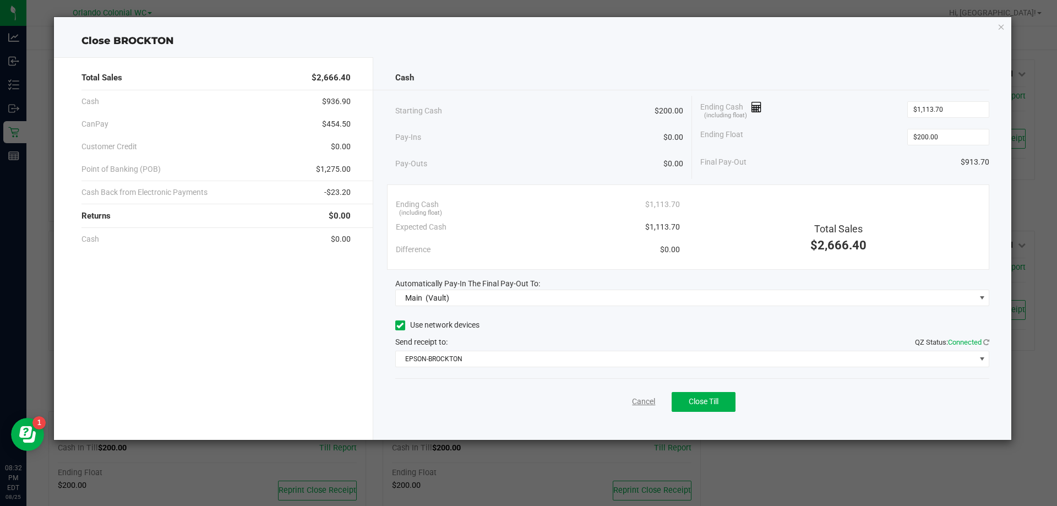
click at [640, 397] on link "Cancel" at bounding box center [643, 402] width 23 height 12
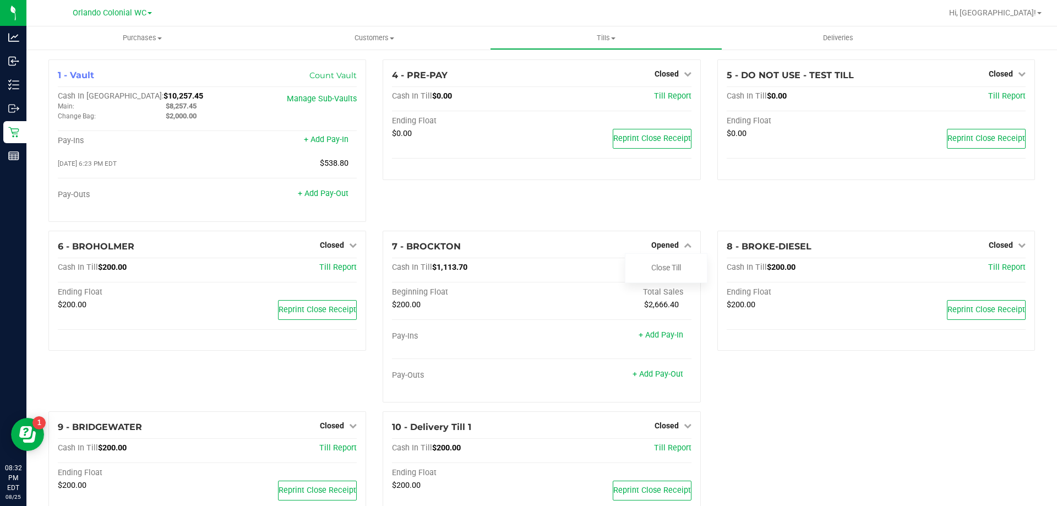
click at [1018, 12] on span "Hi, [GEOGRAPHIC_DATA]!" at bounding box center [992, 12] width 87 height 9
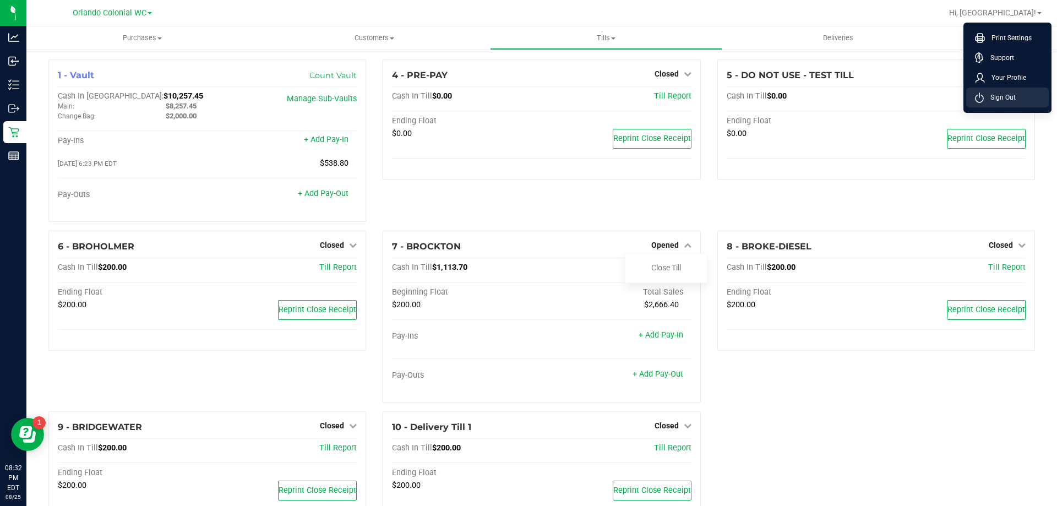
click at [1014, 91] on li "Sign Out" at bounding box center [1007, 98] width 83 height 20
